Goal: Information Seeking & Learning: Find specific fact

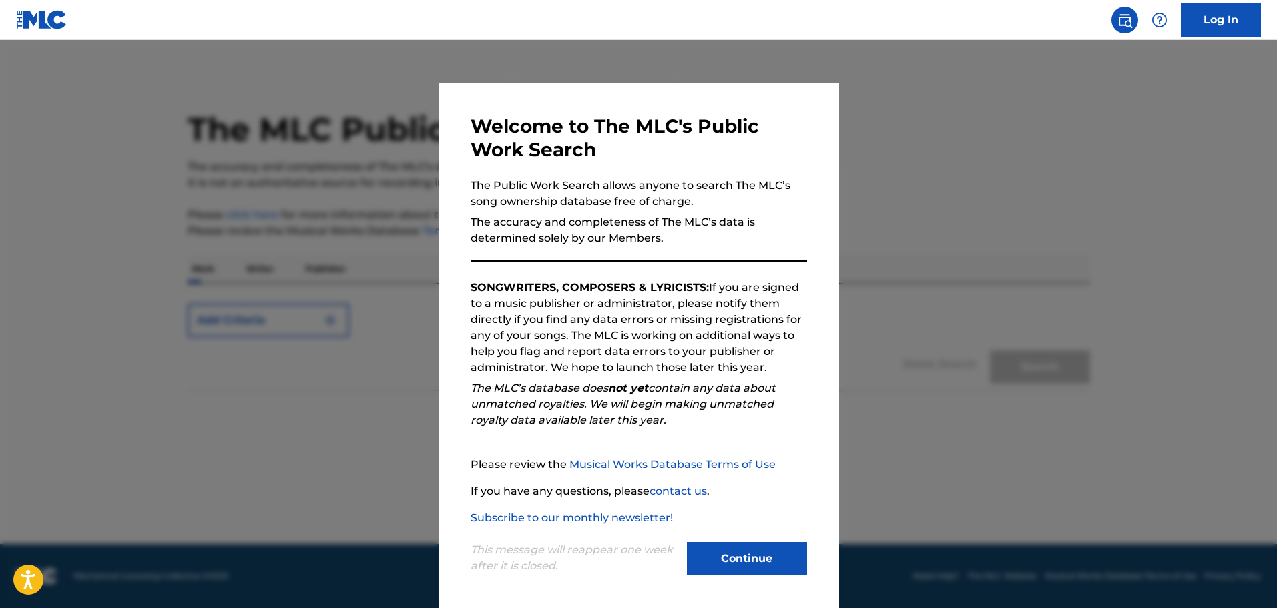
click at [729, 545] on button "Continue" at bounding box center [747, 558] width 120 height 33
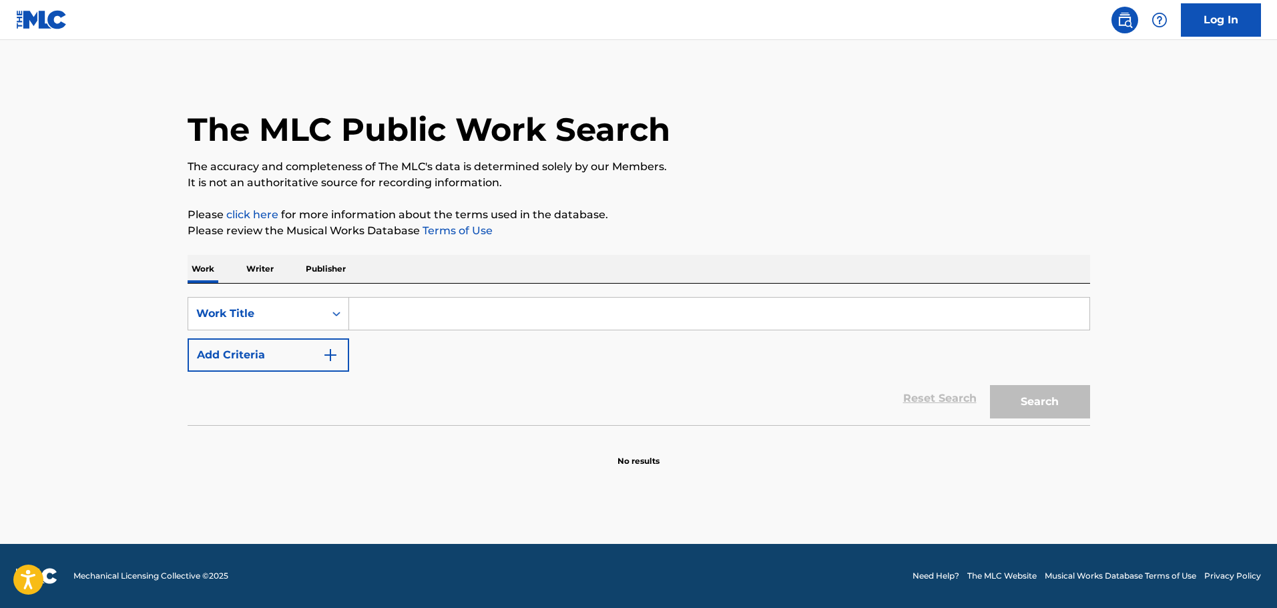
click at [399, 307] on input "Search Form" at bounding box center [719, 314] width 740 height 32
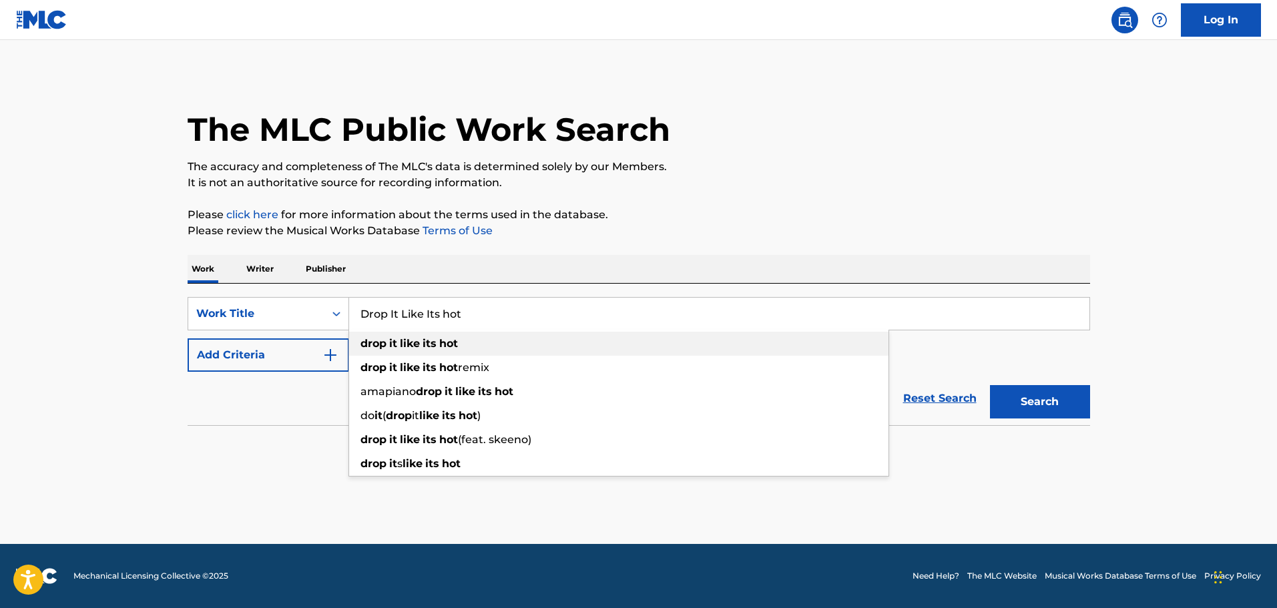
click at [442, 344] on strong "hot" at bounding box center [448, 343] width 19 height 13
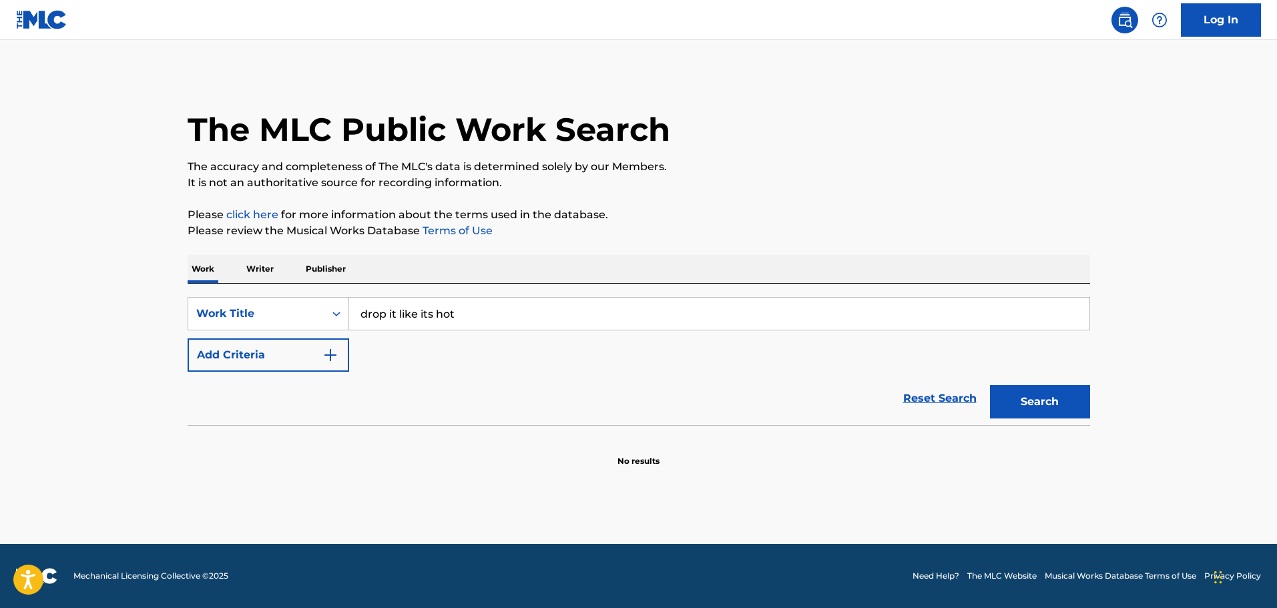
click at [1013, 391] on button "Search" at bounding box center [1040, 401] width 100 height 33
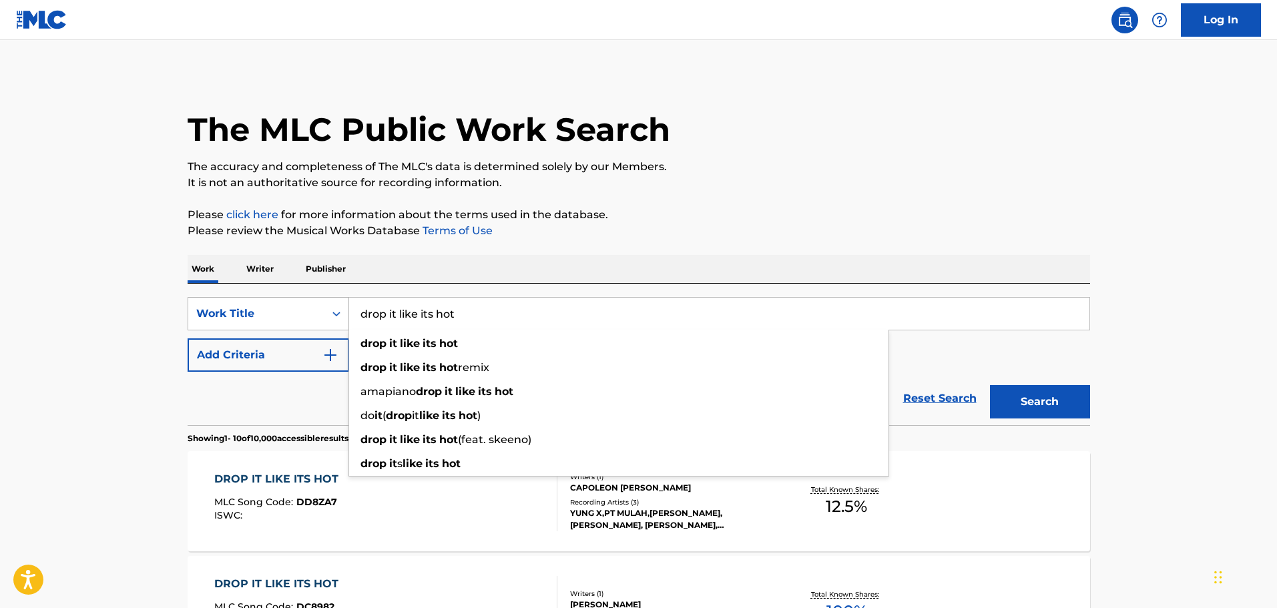
drag, startPoint x: 506, startPoint y: 314, endPoint x: 270, endPoint y: 323, distance: 235.8
click at [270, 323] on div "SearchWithCriteria21c69bb7-da63-464a-8782-d1ec0f8c4828 Work Title drop it like …" at bounding box center [639, 313] width 903 height 33
paste input "[PERSON_NAME] Cordozar [PERSON_NAME]"
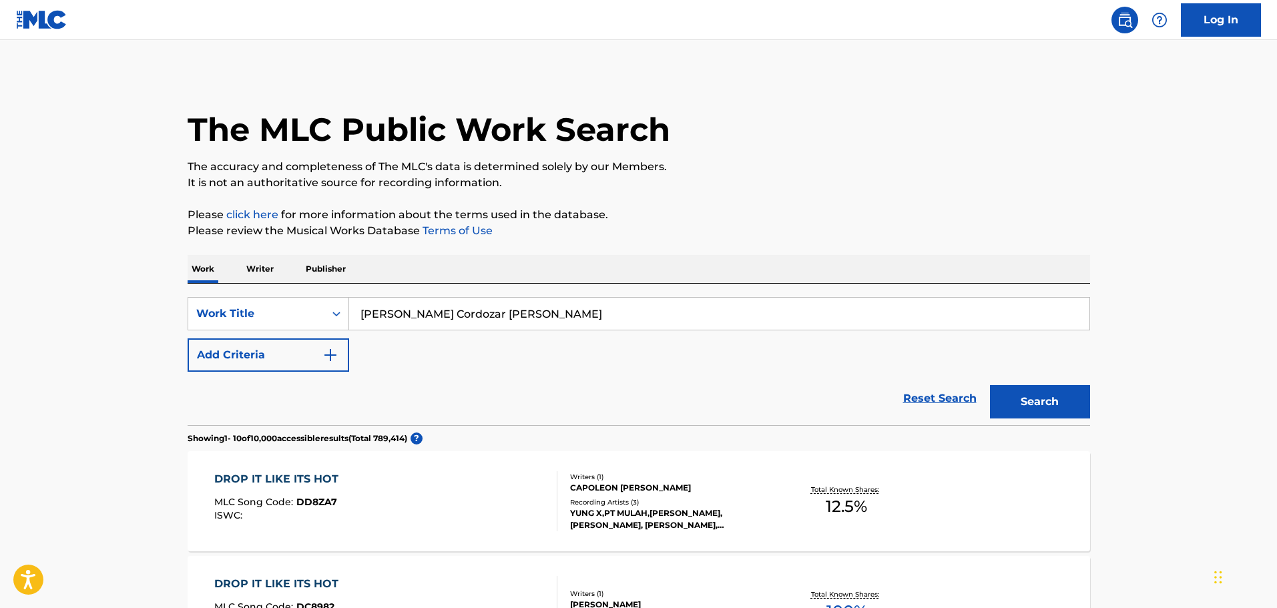
type input "[PERSON_NAME] Cordozar [PERSON_NAME]"
click at [990, 385] on button "Search" at bounding box center [1040, 401] width 100 height 33
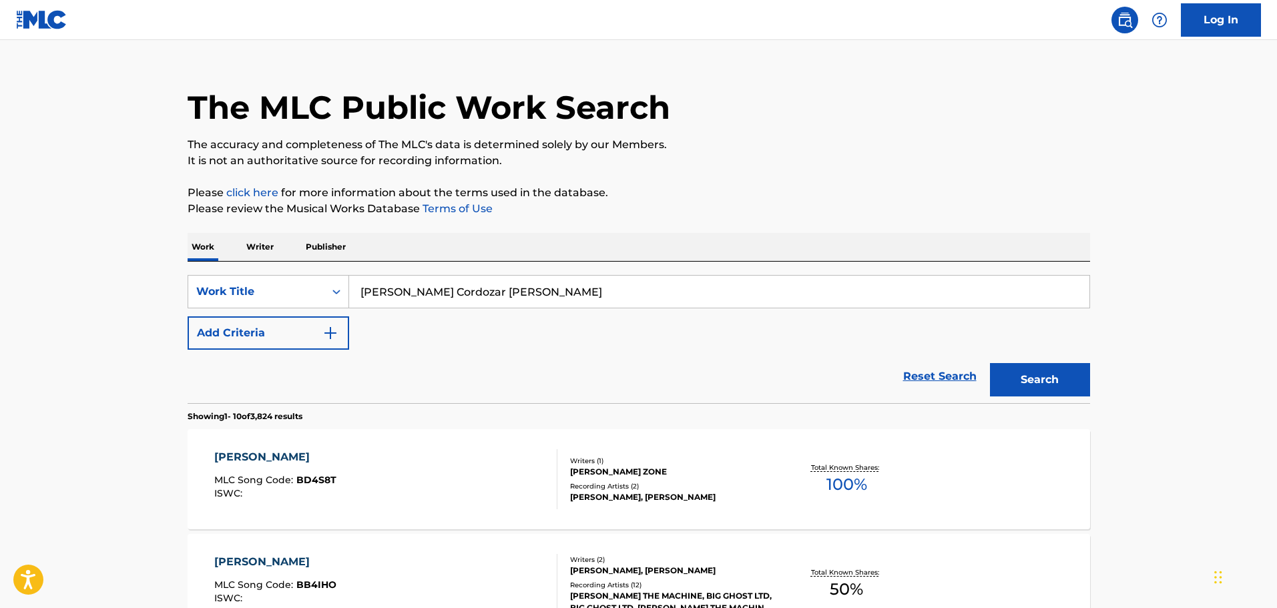
scroll to position [67, 0]
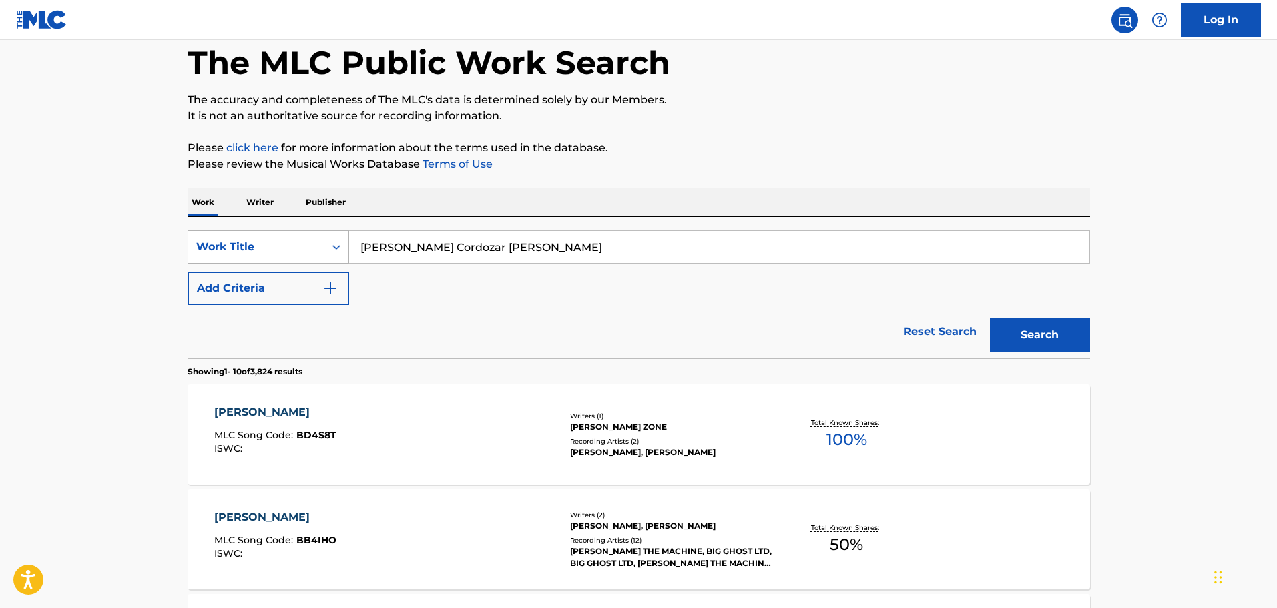
click at [256, 242] on div "Work Title" at bounding box center [256, 247] width 120 height 16
click at [268, 207] on p "Writer" at bounding box center [259, 202] width 35 height 28
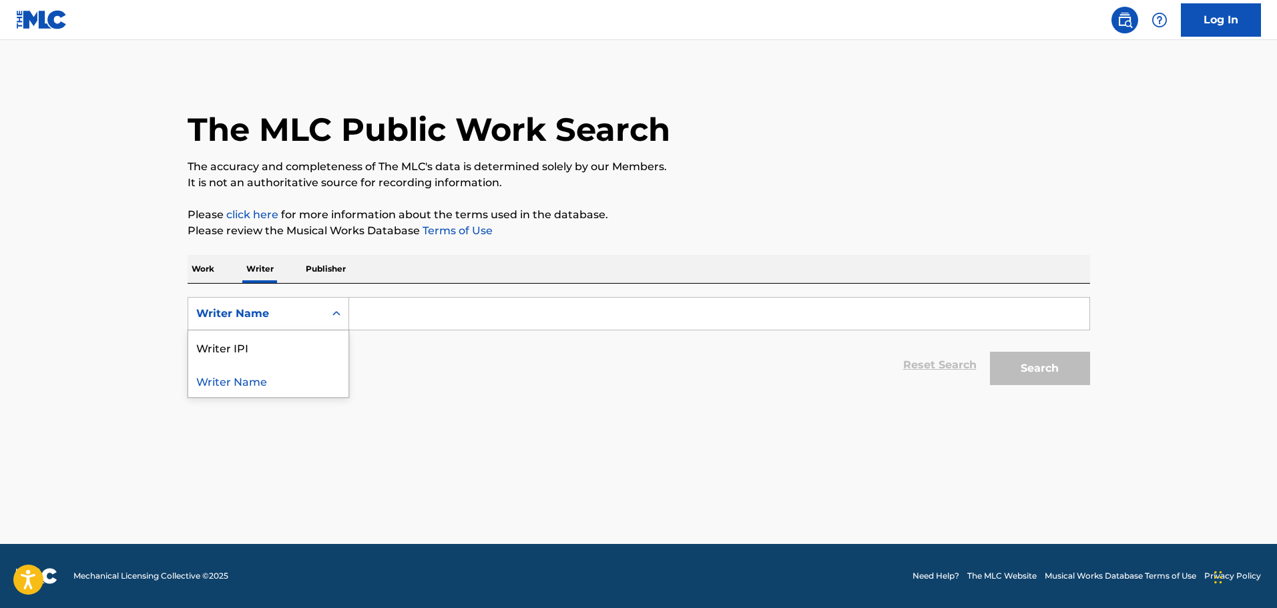
click at [266, 312] on div "Writer Name" at bounding box center [256, 314] width 120 height 16
click at [426, 333] on form "SearchWithCriteriab0e291c6-5e29-4693-8c56-362cbea3db11 2 results available. Use…" at bounding box center [639, 344] width 903 height 95
click at [422, 311] on input "Search Form" at bounding box center [719, 314] width 740 height 32
paste input "[PERSON_NAME] Cordozar [PERSON_NAME]"
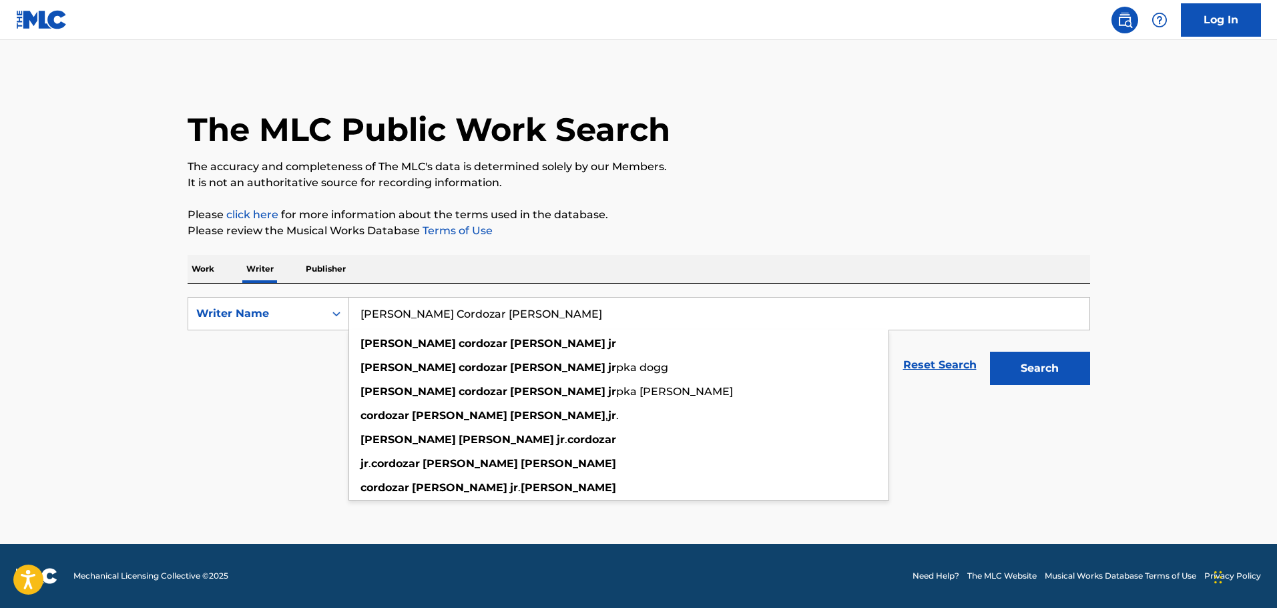
type input "[PERSON_NAME] Cordozar [PERSON_NAME]"
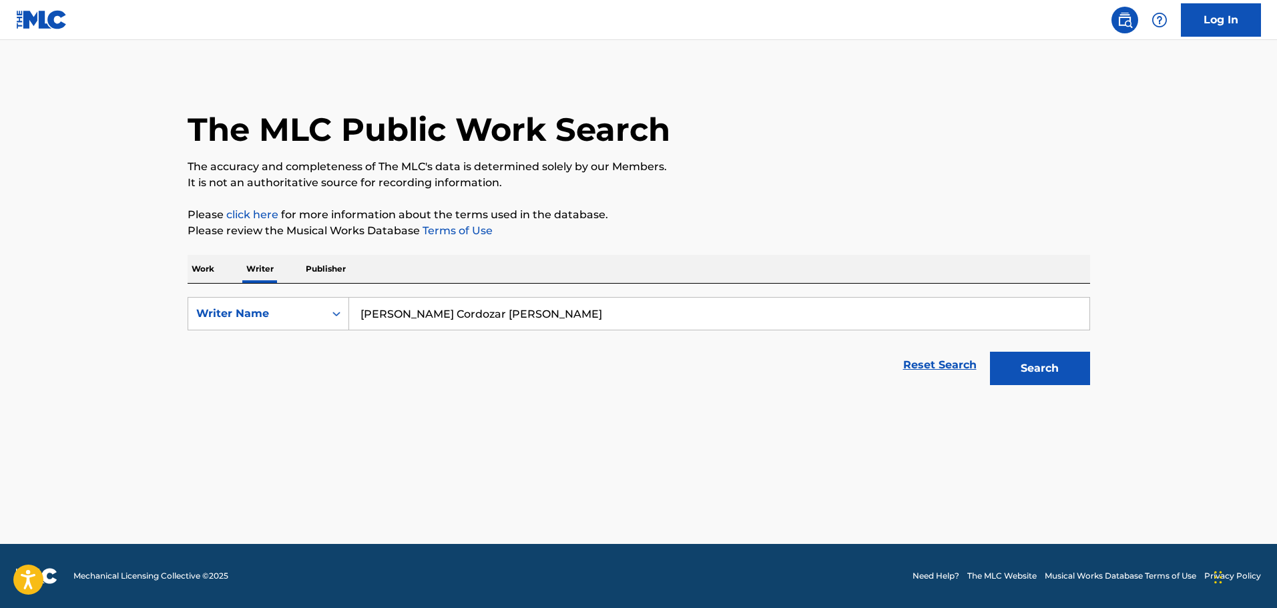
click at [1037, 369] on button "Search" at bounding box center [1040, 368] width 100 height 33
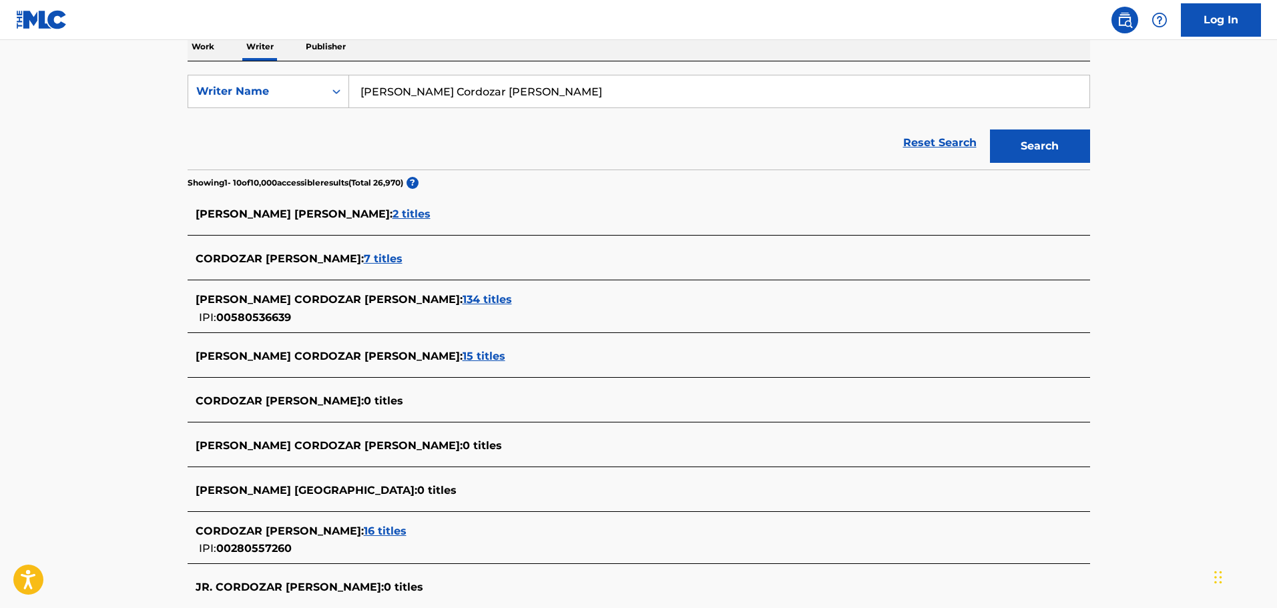
scroll to position [267, 0]
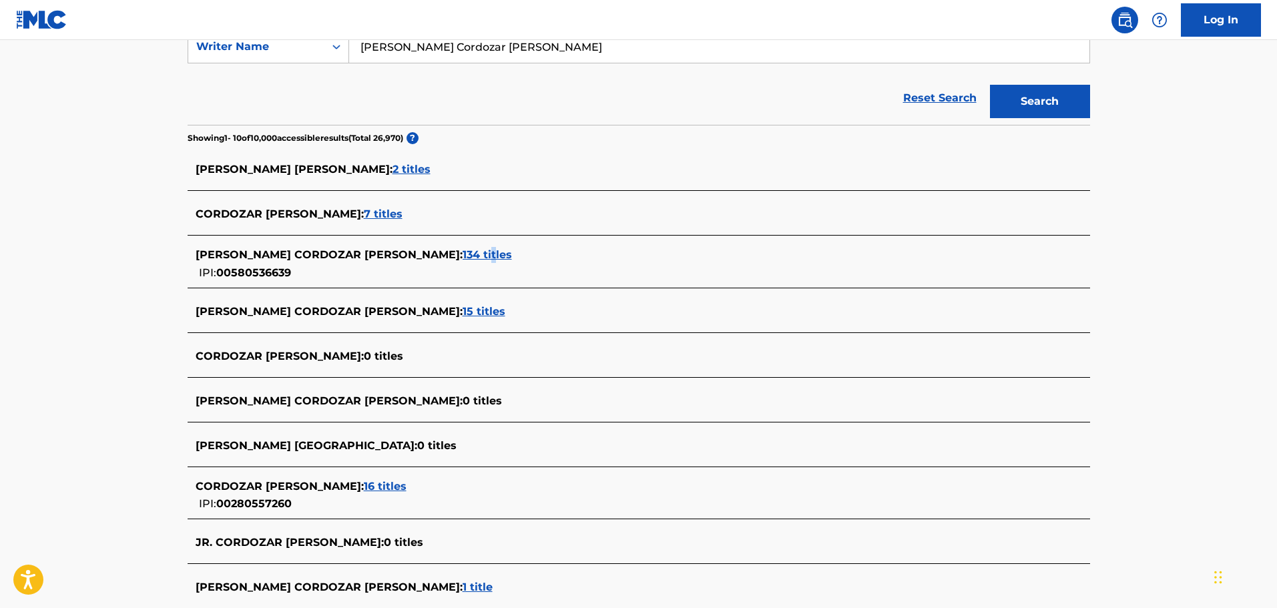
click at [463, 259] on span "134 titles" at bounding box center [487, 254] width 49 height 13
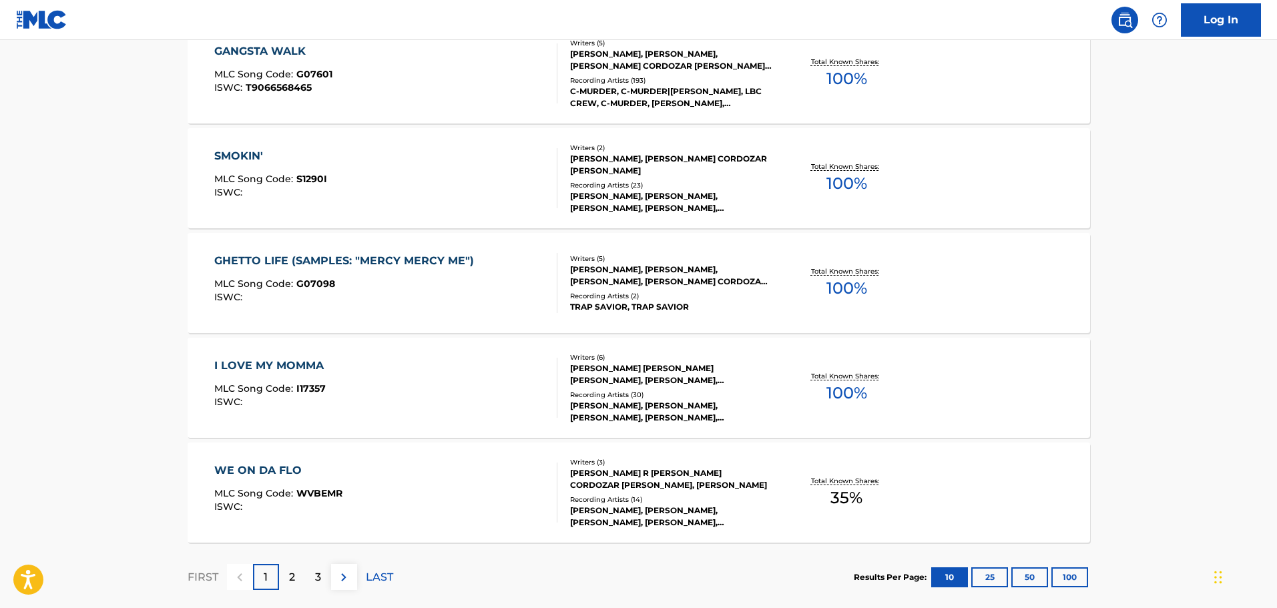
scroll to position [1026, 0]
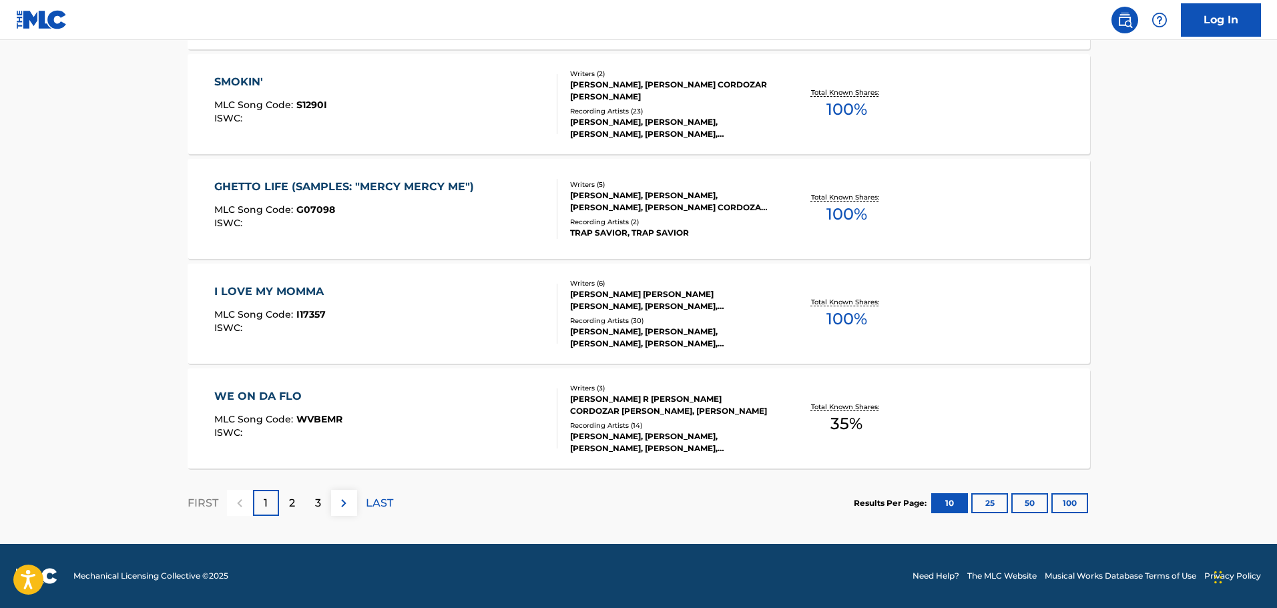
click at [295, 503] on div "2" at bounding box center [292, 503] width 26 height 26
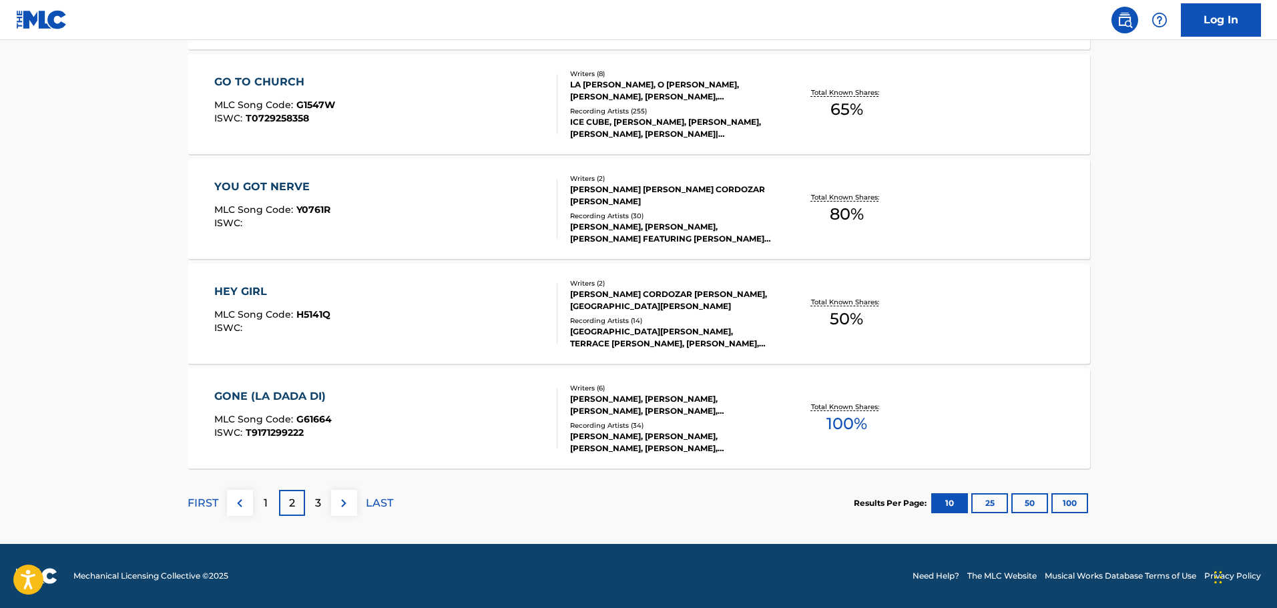
click at [325, 506] on div "3" at bounding box center [318, 503] width 26 height 26
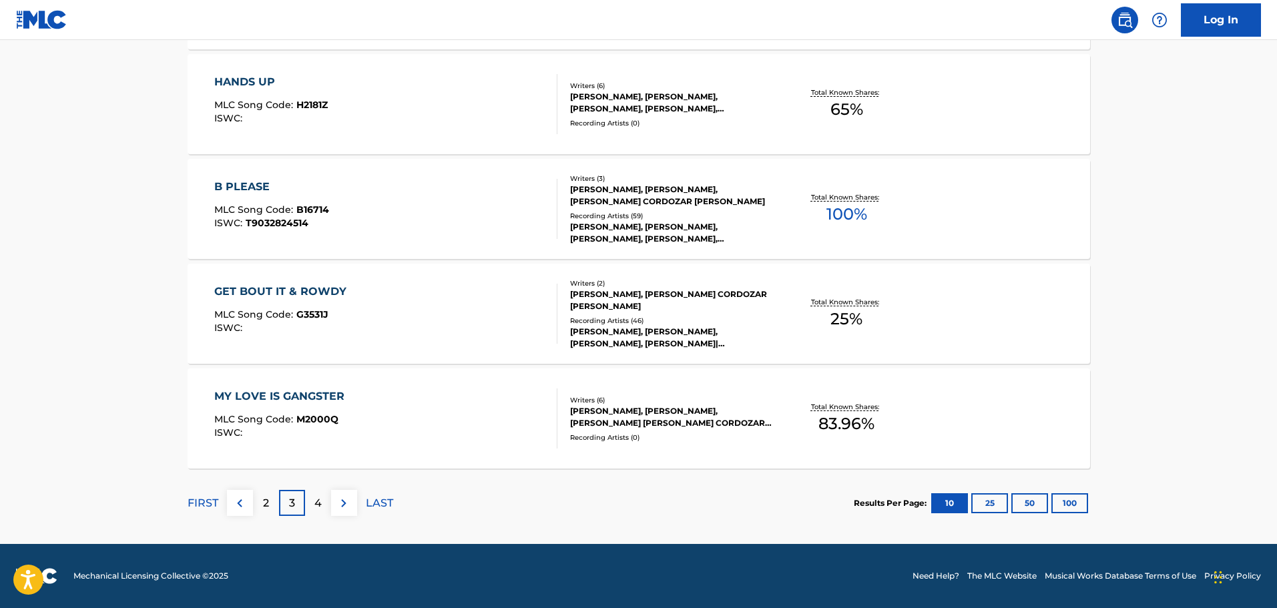
click at [1069, 498] on button "100" at bounding box center [1069, 503] width 37 height 20
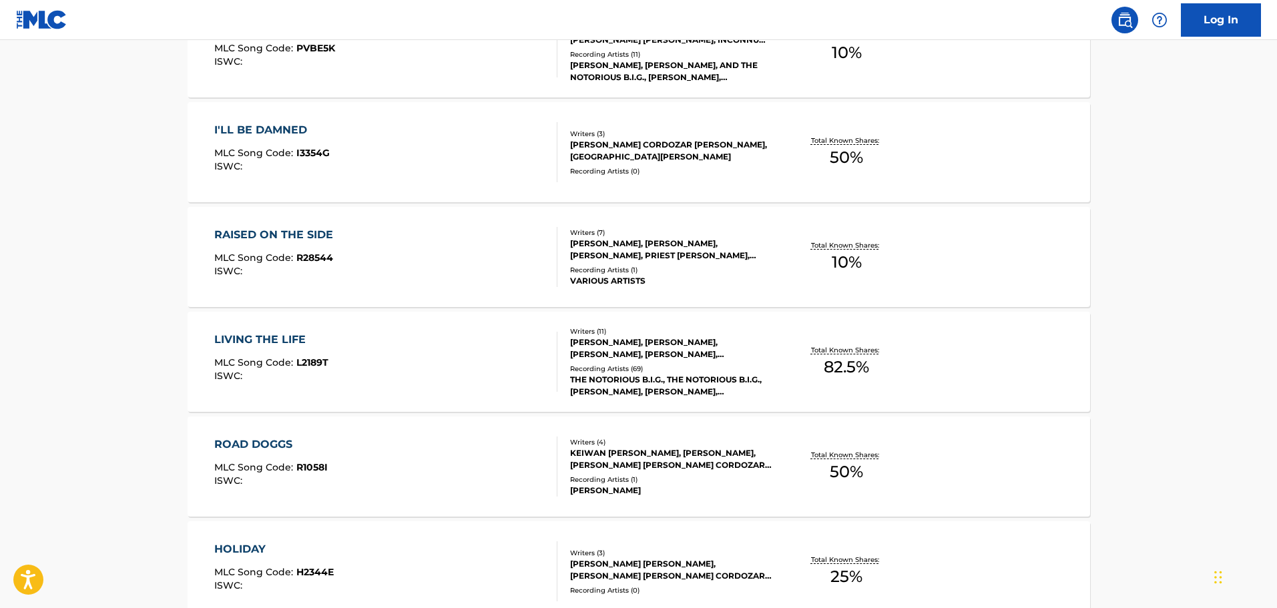
scroll to position [8011, 0]
